Goal: Information Seeking & Learning: Check status

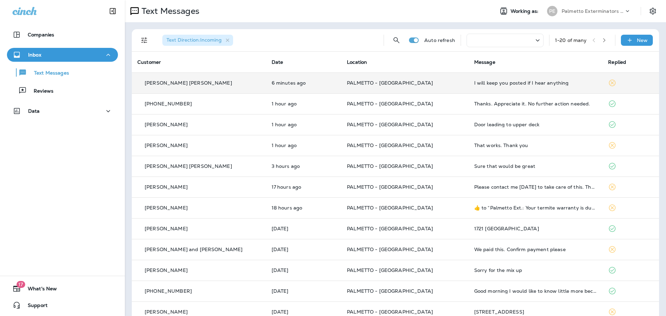
click at [159, 84] on p "[PERSON_NAME] [PERSON_NAME]" at bounding box center [188, 83] width 87 height 6
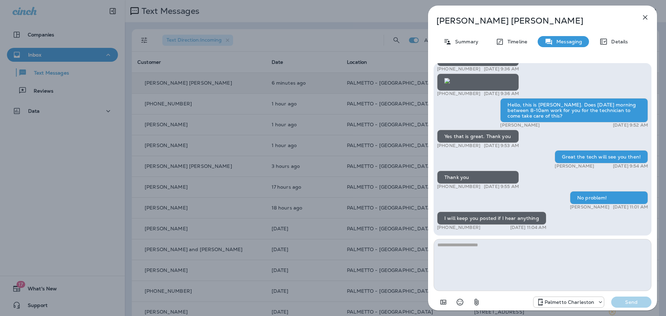
scroll to position [-151, 0]
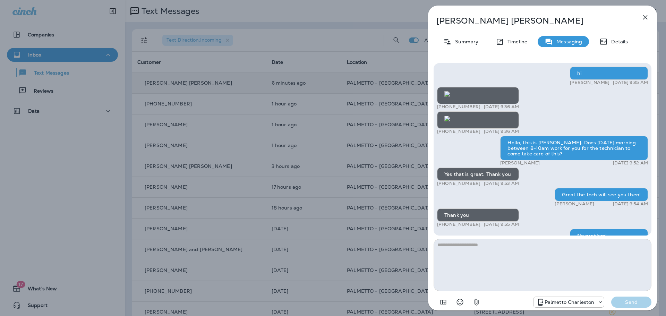
click at [450, 121] on img at bounding box center [447, 119] width 6 height 6
click at [649, 17] on icon "button" at bounding box center [645, 17] width 8 height 8
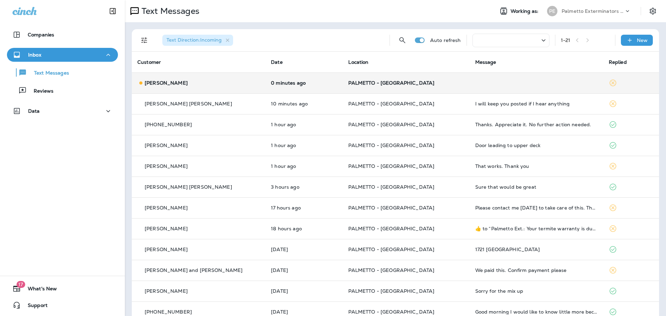
click at [173, 81] on p "Cristina Soriano" at bounding box center [166, 83] width 43 height 6
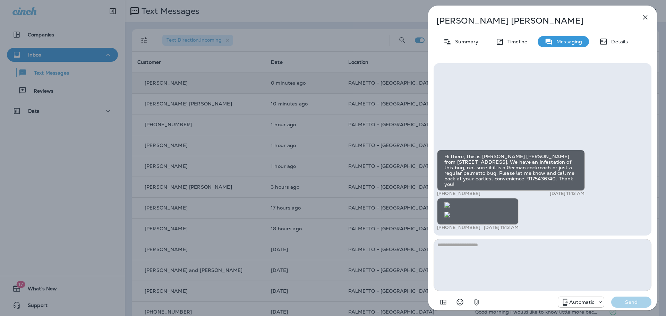
click at [450, 212] on img at bounding box center [447, 215] width 6 height 6
click at [648, 18] on icon "button" at bounding box center [645, 17] width 8 height 8
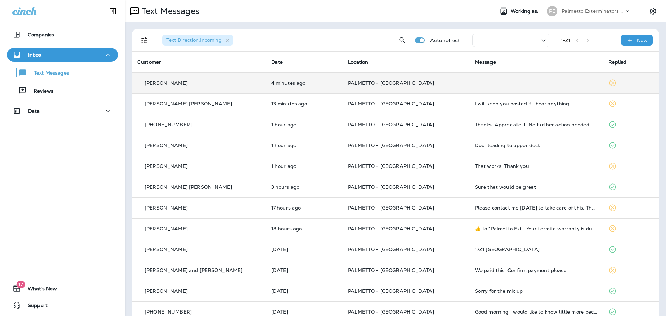
click at [173, 84] on p "Cristina Soriano" at bounding box center [166, 83] width 43 height 6
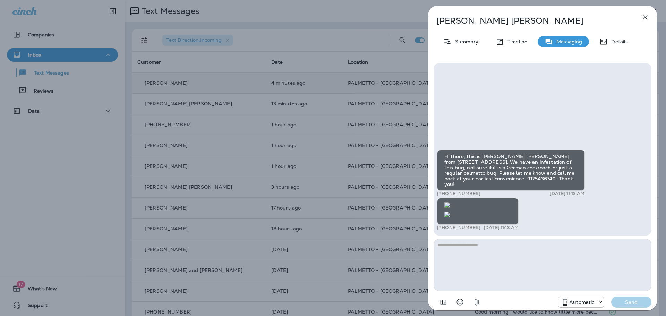
scroll to position [-250, 0]
click at [450, 202] on img at bounding box center [447, 205] width 6 height 6
